Goal: Transaction & Acquisition: Purchase product/service

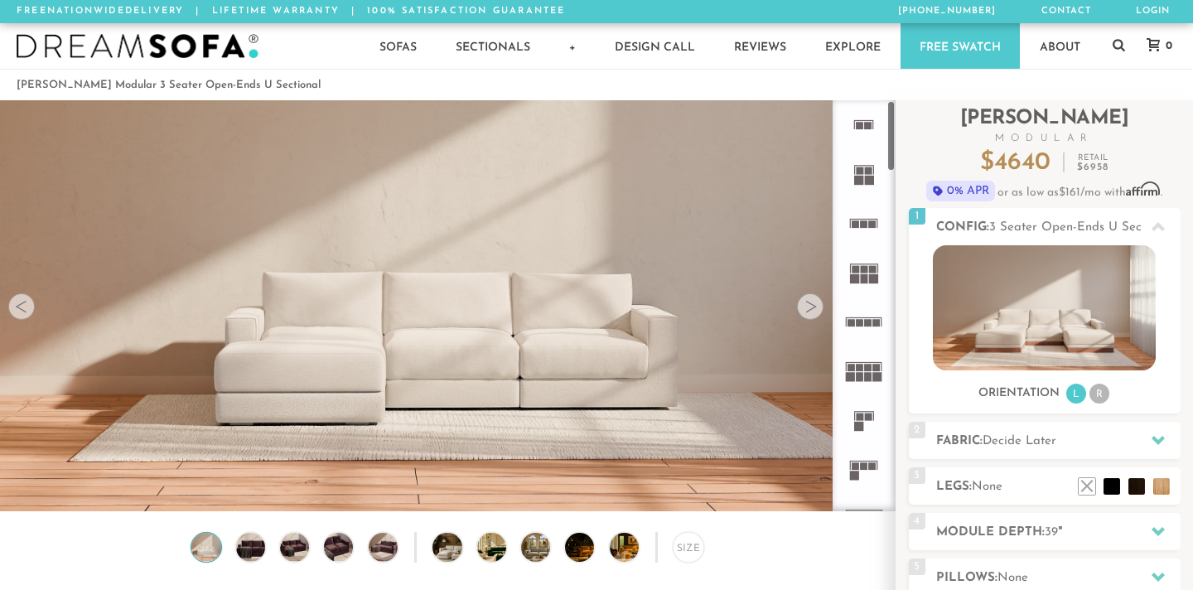
click at [811, 305] on div at bounding box center [810, 306] width 27 height 27
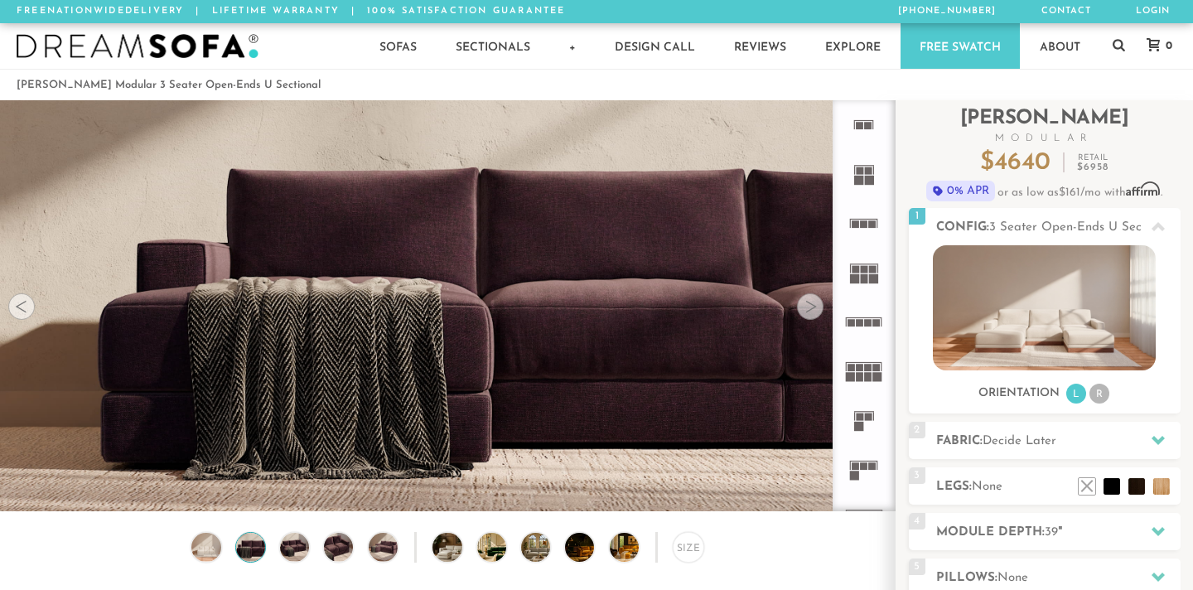
click at [811, 305] on div at bounding box center [810, 306] width 27 height 27
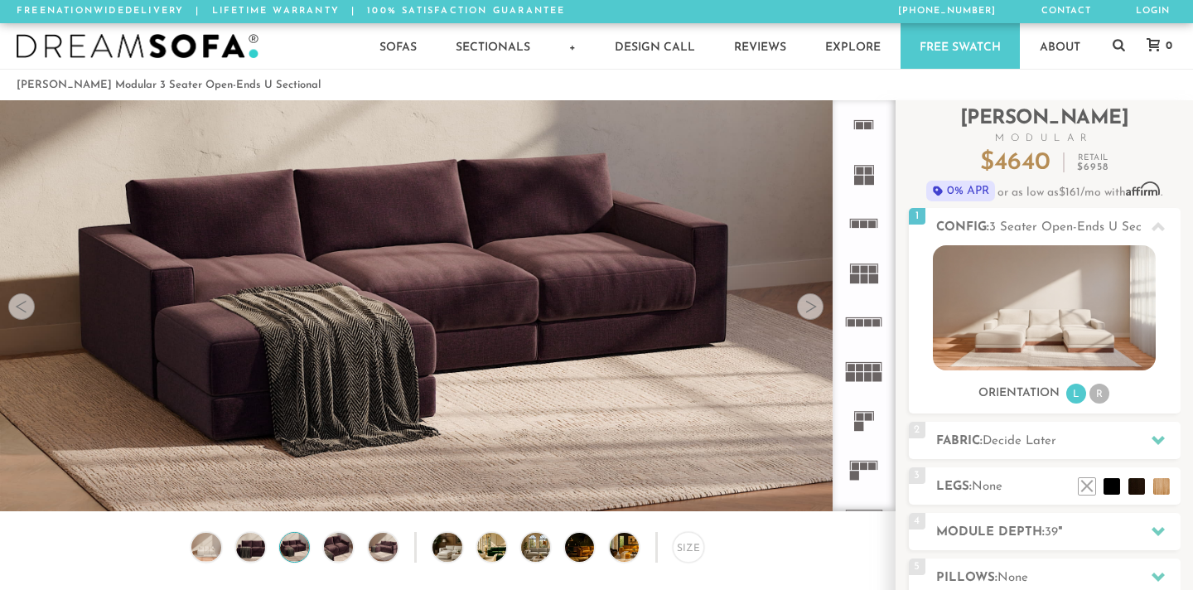
click at [811, 305] on div at bounding box center [810, 306] width 27 height 27
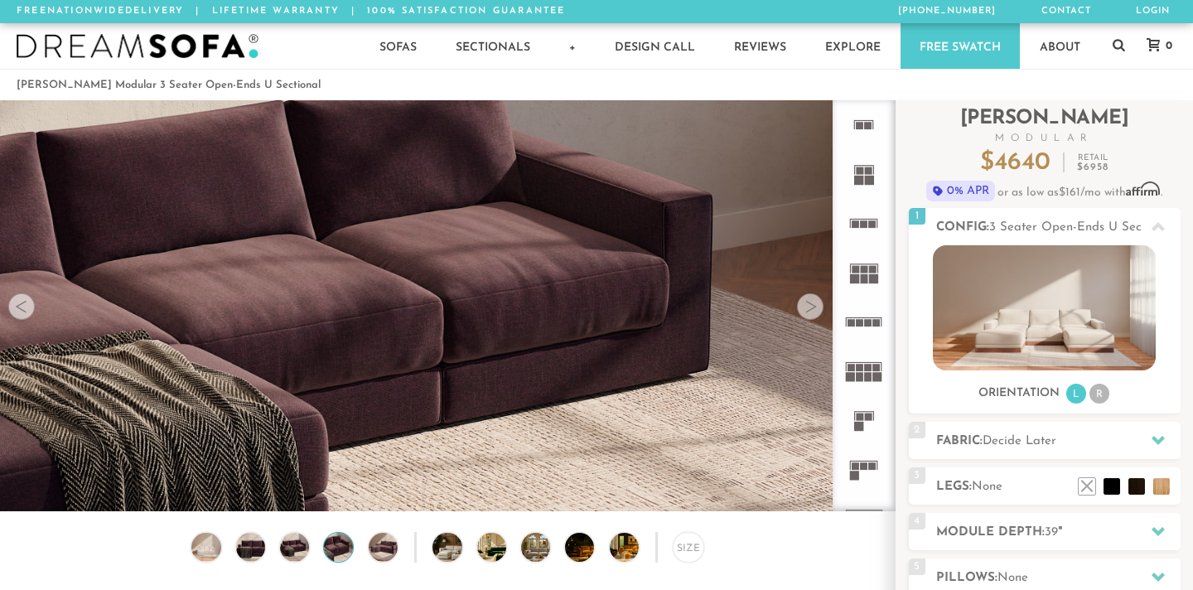
click at [811, 305] on div at bounding box center [810, 306] width 27 height 27
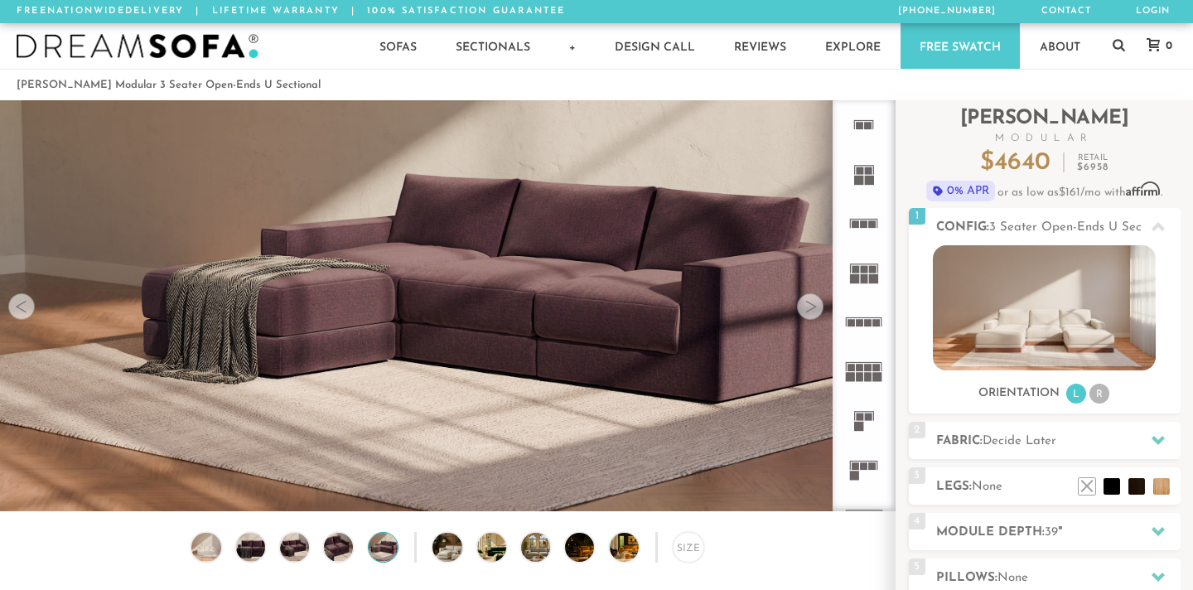
click at [811, 305] on div at bounding box center [810, 306] width 27 height 27
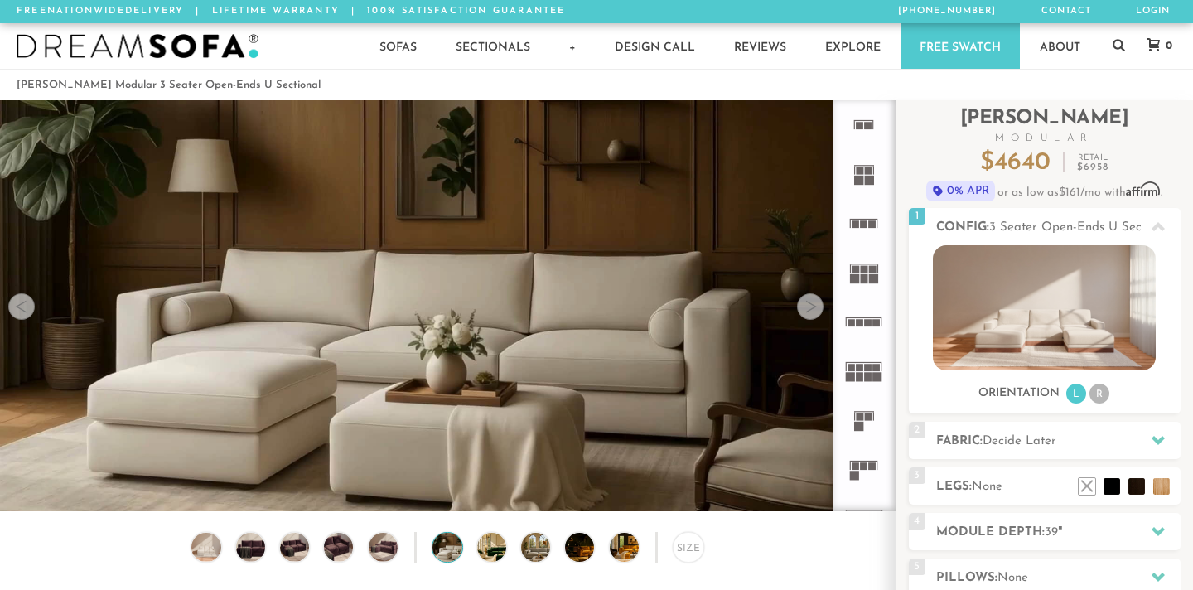
click at [811, 305] on div at bounding box center [810, 306] width 27 height 27
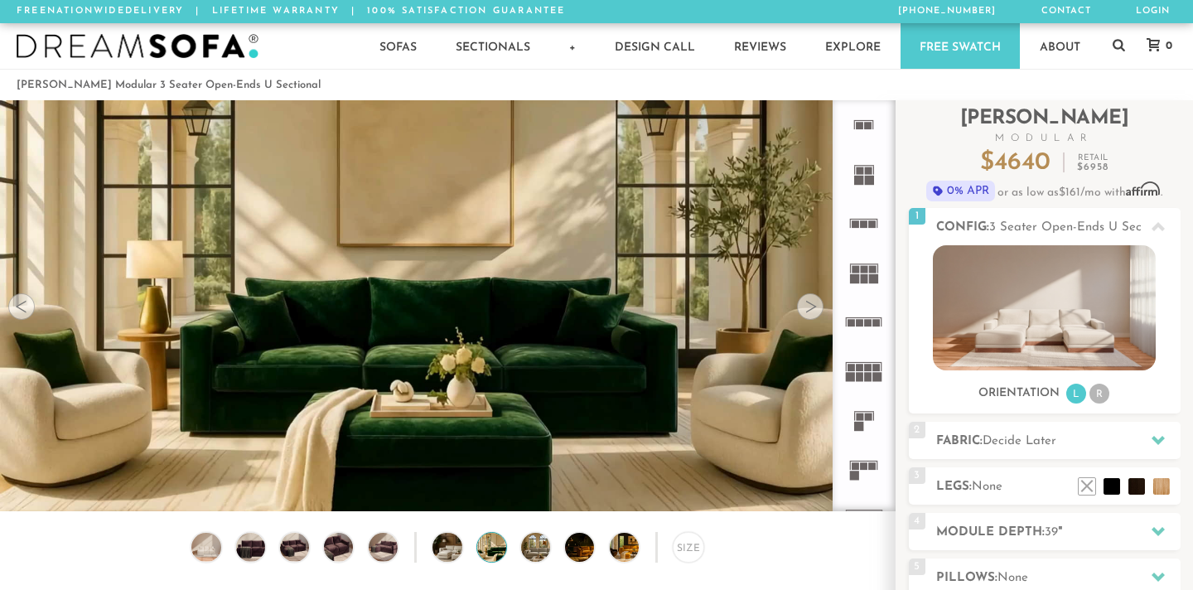
click at [811, 305] on div at bounding box center [810, 306] width 27 height 27
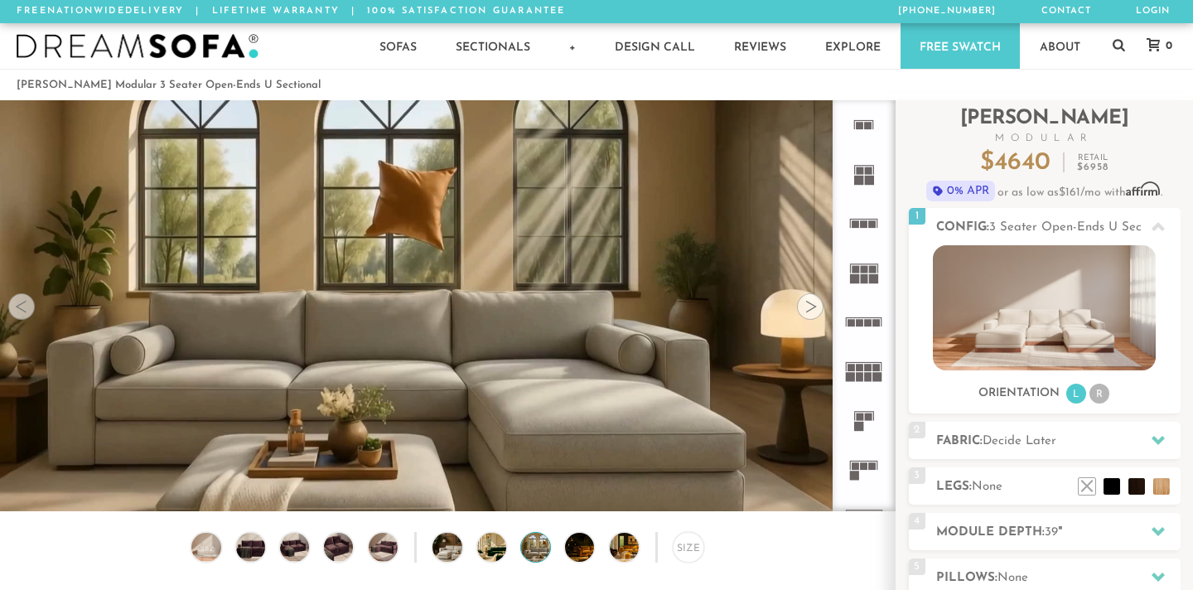
click at [810, 307] on div at bounding box center [810, 306] width 27 height 27
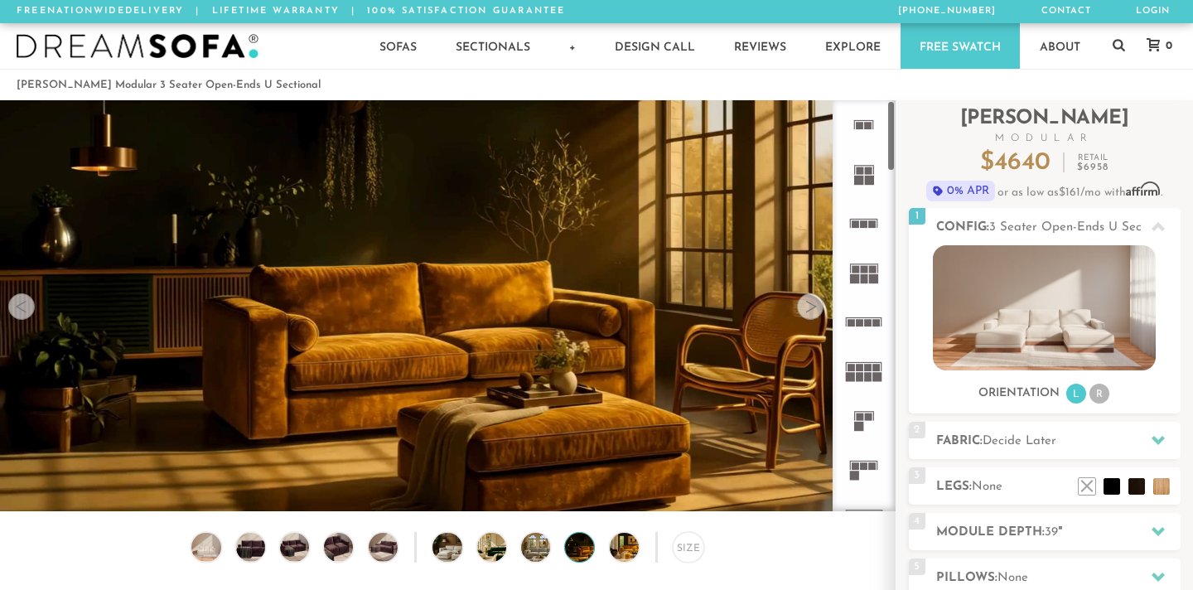
click at [862, 370] on rect at bounding box center [859, 367] width 7 height 7
